Goal: Information Seeking & Learning: Learn about a topic

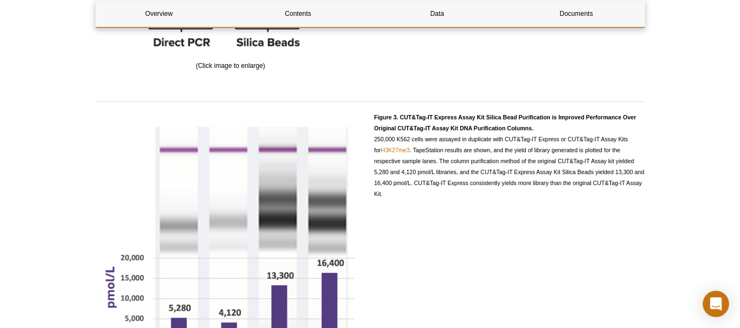
scroll to position [1385, 0]
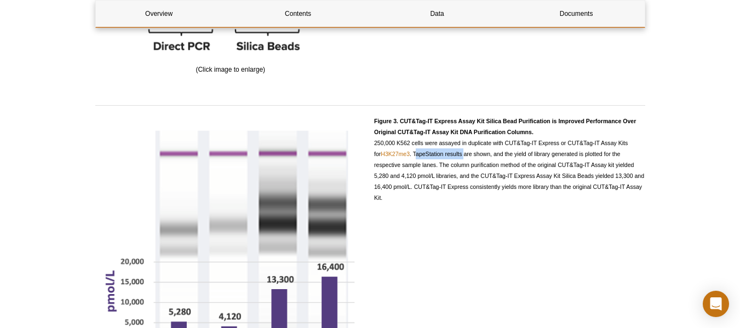
drag, startPoint x: 408, startPoint y: 153, endPoint x: 457, endPoint y: 156, distance: 48.3
click at [457, 156] on span "Figure 3. CUT&Tag-IT Express Assay Kit Silica Bead Purification is Improved Per…" at bounding box center [509, 159] width 270 height 83
click at [586, 242] on div "Figure 3. CUT&Tag-IT Express Assay Kit Silica Bead Purification is Improved Per…" at bounding box center [509, 255] width 271 height 279
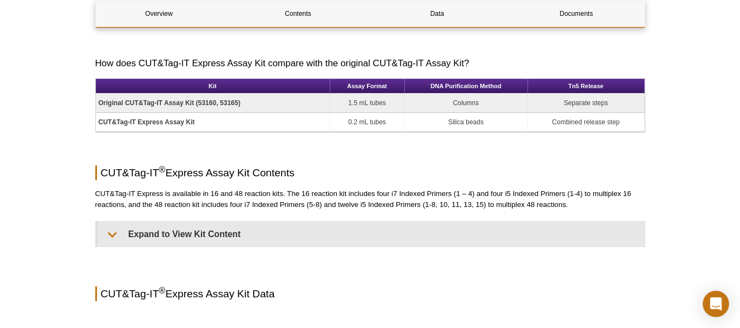
scroll to position [767, 0]
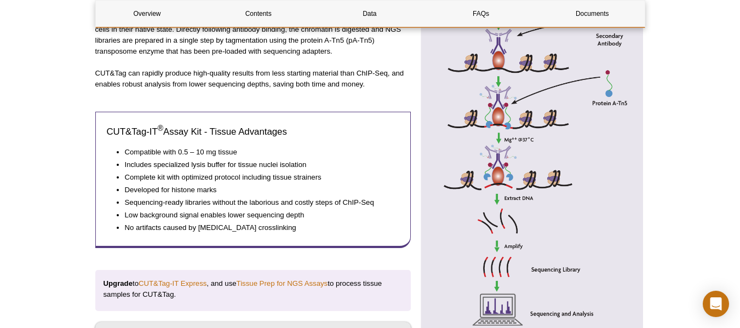
scroll to position [586, 0]
